Goal: Task Accomplishment & Management: Use online tool/utility

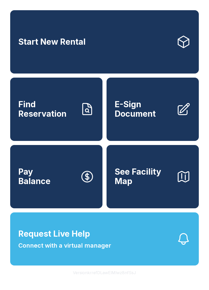
click at [77, 46] on span "Start New Rental" at bounding box center [51, 41] width 67 height 9
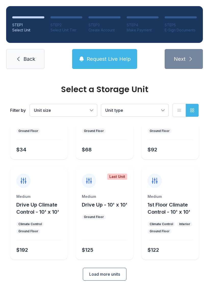
scroll to position [61, 0]
click at [97, 269] on button "Load more units" at bounding box center [105, 274] width 44 height 13
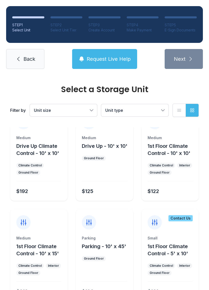
scroll to position [119, 0]
click at [34, 60] on span "Back" at bounding box center [29, 58] width 12 height 7
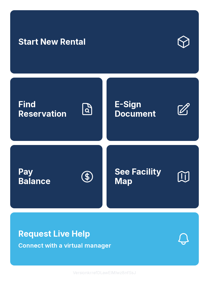
click at [150, 107] on span "E-Sign Document" at bounding box center [144, 109] width 58 height 19
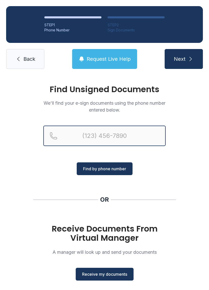
click at [138, 132] on input "Reservation phone number" at bounding box center [104, 135] width 122 height 20
type input "[PHONE_NUMBER]"
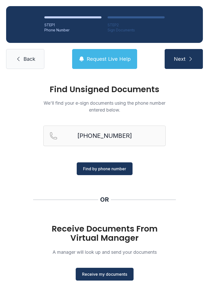
click at [95, 168] on span "Find by phone number" at bounding box center [104, 168] width 43 height 6
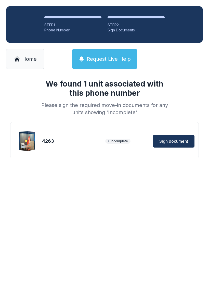
click at [166, 142] on span "Sign document" at bounding box center [173, 141] width 29 height 6
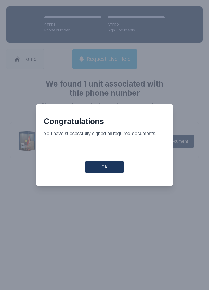
click at [104, 169] on span "OK" at bounding box center [104, 167] width 6 height 6
